Goal: Task Accomplishment & Management: Manage account settings

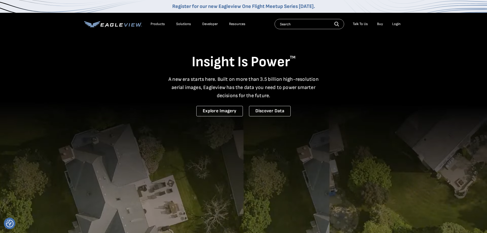
click at [396, 24] on div "Login" at bounding box center [396, 24] width 8 height 5
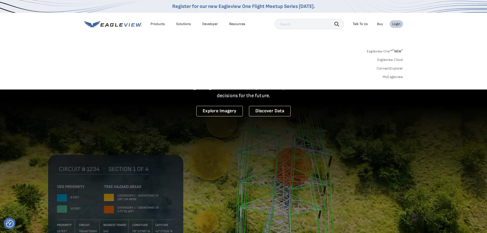
click at [153, 24] on div "Products" at bounding box center [158, 24] width 14 height 5
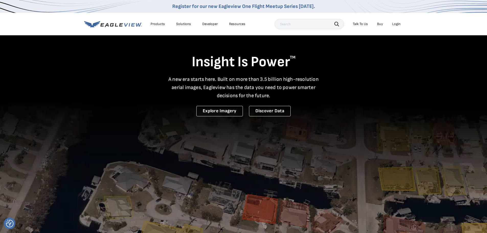
click at [397, 24] on div "Login" at bounding box center [396, 24] width 8 height 5
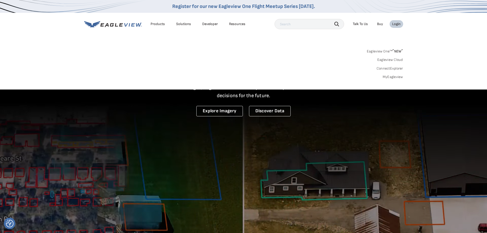
click at [390, 76] on link "MyEagleview" at bounding box center [393, 77] width 20 height 5
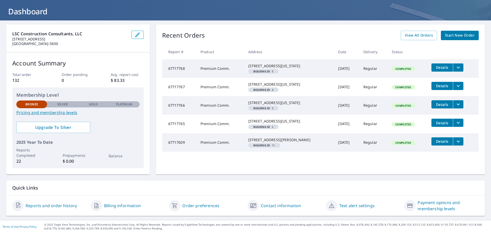
scroll to position [36, 0]
click at [418, 32] on span "View All Orders" at bounding box center [419, 35] width 28 height 6
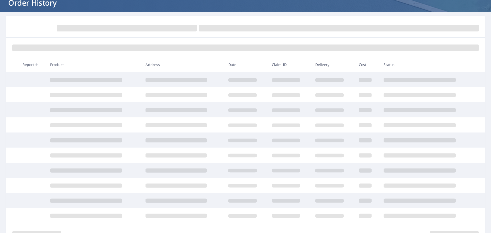
scroll to position [36, 0]
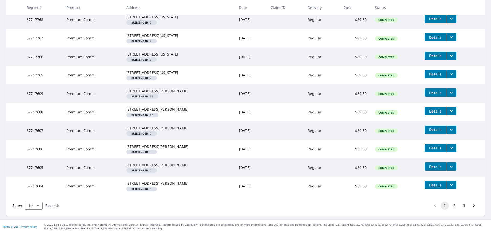
scroll to position [154, 0]
click at [450, 207] on button "2" at bounding box center [454, 206] width 8 height 8
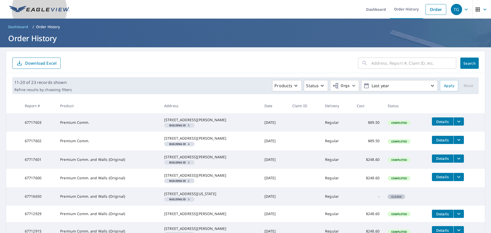
click at [39, 8] on img at bounding box center [39, 10] width 60 height 8
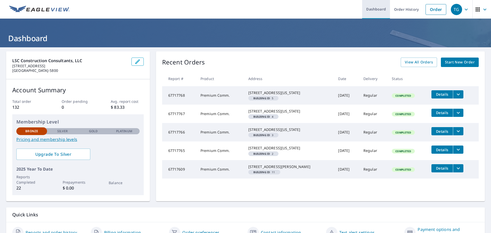
click at [376, 5] on link "Dashboard" at bounding box center [376, 9] width 28 height 19
click at [482, 9] on icon "button" at bounding box center [485, 9] width 6 height 6
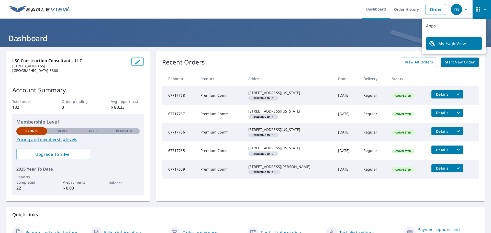
click at [465, 9] on icon "button" at bounding box center [466, 9] width 3 height 2
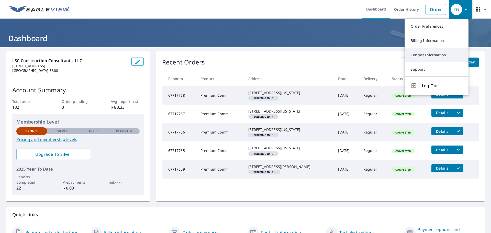
click at [433, 53] on link "Contact Information" at bounding box center [437, 55] width 64 height 14
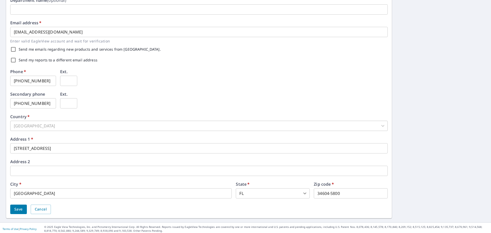
scroll to position [127, 0]
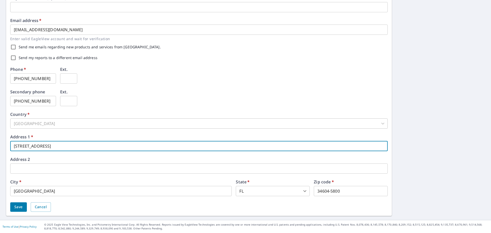
drag, startPoint x: 50, startPoint y: 147, endPoint x: 7, endPoint y: 149, distance: 43.0
click at [7, 149] on div "First name   * Thomas ​ Last name   * Gannon ​ Company name   * LSC Constructio…" at bounding box center [199, 70] width 386 height 292
type input "138 E. Fort Dade Ave."
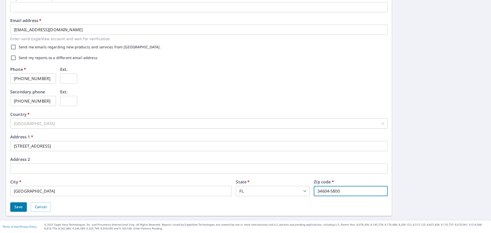
click at [324, 191] on input "34604-5800" at bounding box center [351, 191] width 74 height 10
type input "34601-5800"
click at [272, 166] on input "text" at bounding box center [198, 168] width 377 height 10
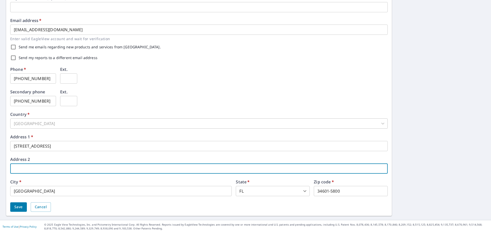
click at [131, 101] on div "Secondary phone 352-848-3942 ​ Ext. ​" at bounding box center [198, 101] width 377 height 23
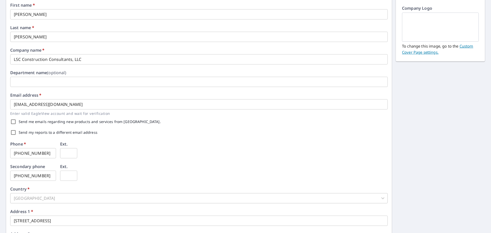
scroll to position [50, 0]
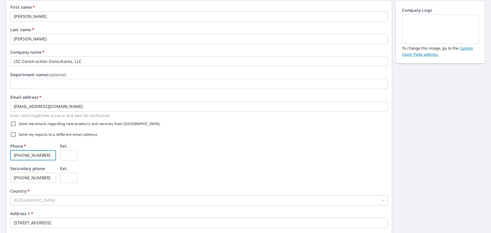
drag, startPoint x: 41, startPoint y: 155, endPoint x: 3, endPoint y: 157, distance: 37.9
click at [3, 157] on div "First name   * Thomas ​ Last name   * Gannon ​ Company name   * LSC Constructio…" at bounding box center [245, 147] width 491 height 300
drag, startPoint x: 46, startPoint y: 178, endPoint x: 9, endPoint y: 180, distance: 36.1
click at [9, 180] on div "First name   * Thomas ​ Last name   * Gannon ​ Company name   * LSC Constructio…" at bounding box center [199, 147] width 386 height 292
click at [20, 156] on input "text" at bounding box center [33, 155] width 46 height 10
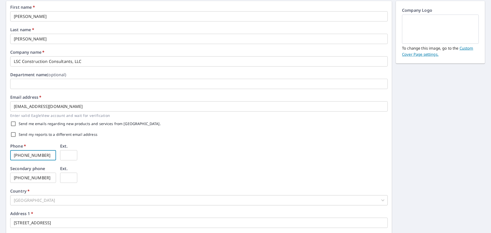
type input "352-848-3942"
drag, startPoint x: 45, startPoint y: 177, endPoint x: 0, endPoint y: 177, distance: 45.3
click at [0, 177] on div "First name   * Thomas ​ Last name   * Gannon ​ Company name   * LSC Constructio…" at bounding box center [245, 147] width 491 height 300
click at [103, 174] on div "Secondary phone ​ Ext. ​" at bounding box center [198, 177] width 377 height 23
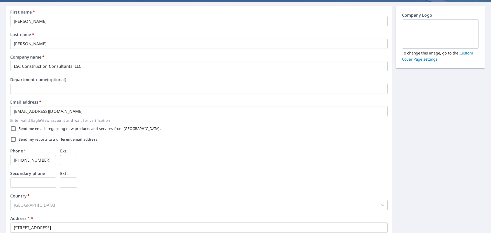
scroll to position [127, 0]
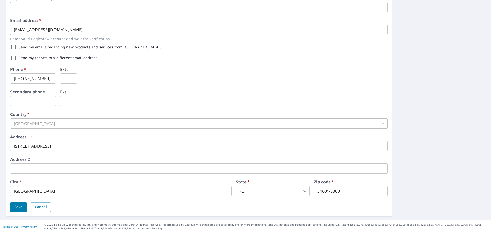
click at [13, 206] on button "Save" at bounding box center [18, 206] width 17 height 9
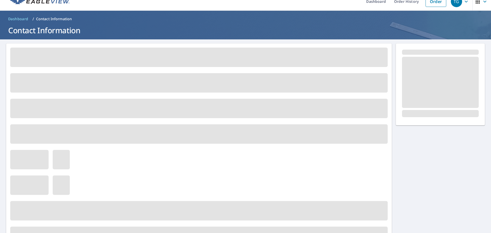
scroll to position [0, 0]
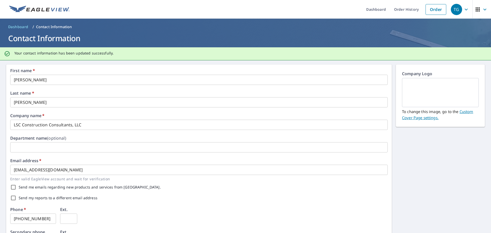
click at [42, 25] on p "Contact Information" at bounding box center [54, 26] width 36 height 5
click at [35, 9] on img at bounding box center [39, 10] width 60 height 8
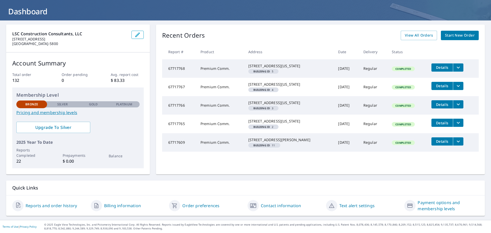
scroll to position [36, 0]
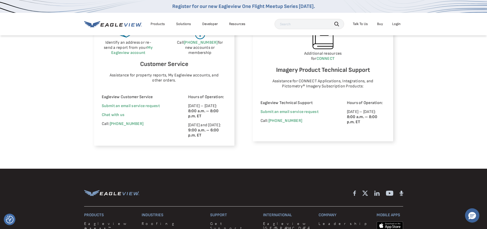
scroll to position [332, 0]
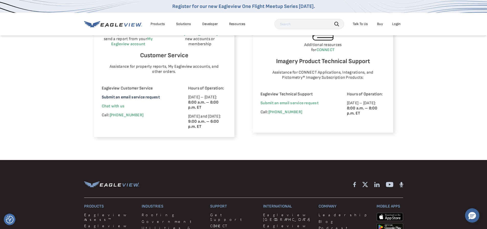
click at [147, 98] on link "Submit an email service request" at bounding box center [131, 97] width 58 height 5
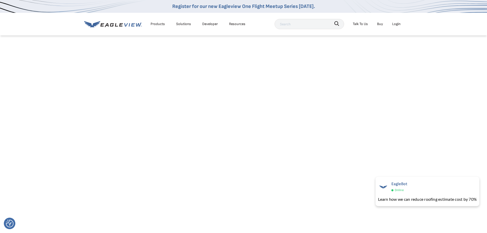
scroll to position [102, 0]
